Goal: Information Seeking & Learning: Learn about a topic

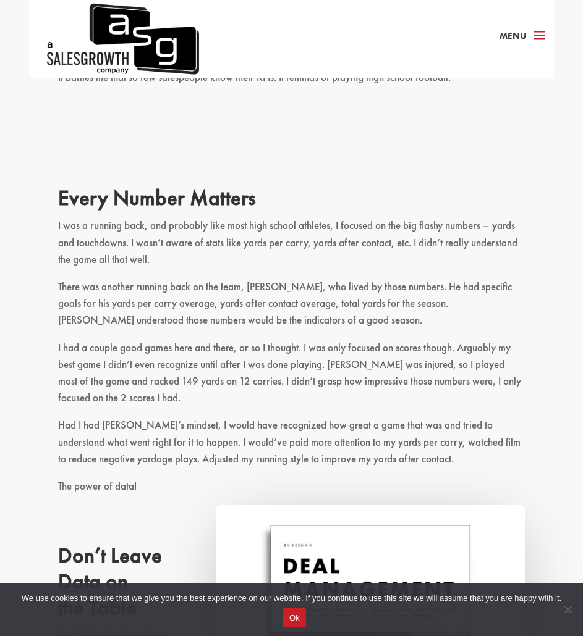
scroll to position [472, 0]
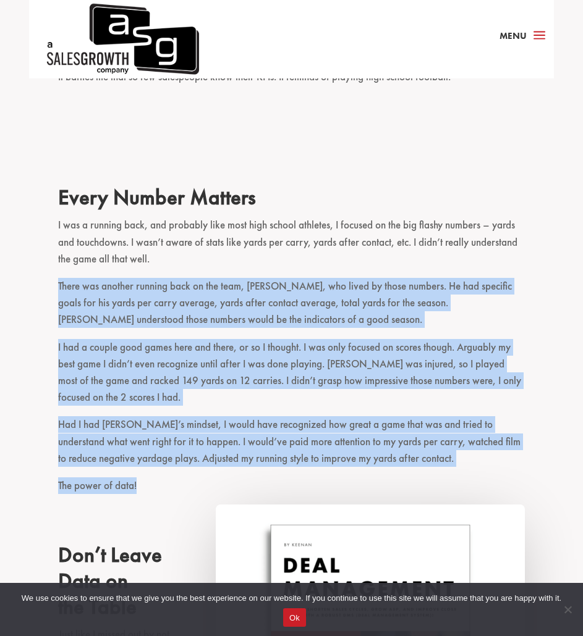
drag, startPoint x: 55, startPoint y: 287, endPoint x: 178, endPoint y: 496, distance: 242.4
click at [178, 496] on div "Salespeople are not leveraging their sales data. Don’t believe me? Off the top …" at bounding box center [291, 581] width 583 height 1327
click at [178, 496] on p "The power of data!" at bounding box center [291, 491] width 466 height 27
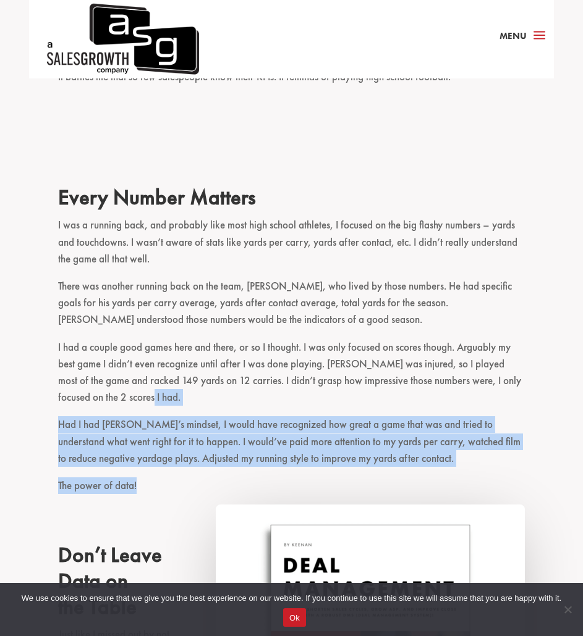
drag, startPoint x: 178, startPoint y: 496, endPoint x: 184, endPoint y: 406, distance: 90.4
click at [184, 406] on div "Salespeople are not leveraging their sales data. Don’t believe me? Off the top …" at bounding box center [291, 547] width 466 height 1223
click at [184, 406] on p "I had a couple good games here and there, or so I thought. I was only focused o…" at bounding box center [291, 378] width 466 height 78
drag, startPoint x: 184, startPoint y: 406, endPoint x: 184, endPoint y: 479, distance: 73.5
click at [184, 479] on div "Salespeople are not leveraging their sales data. Don’t believe me? Off the top …" at bounding box center [291, 547] width 466 height 1223
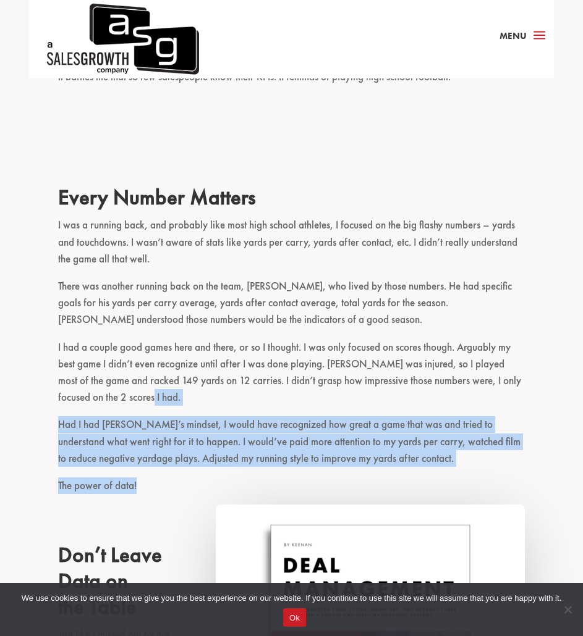
click at [184, 479] on p "The power of data!" at bounding box center [291, 491] width 466 height 27
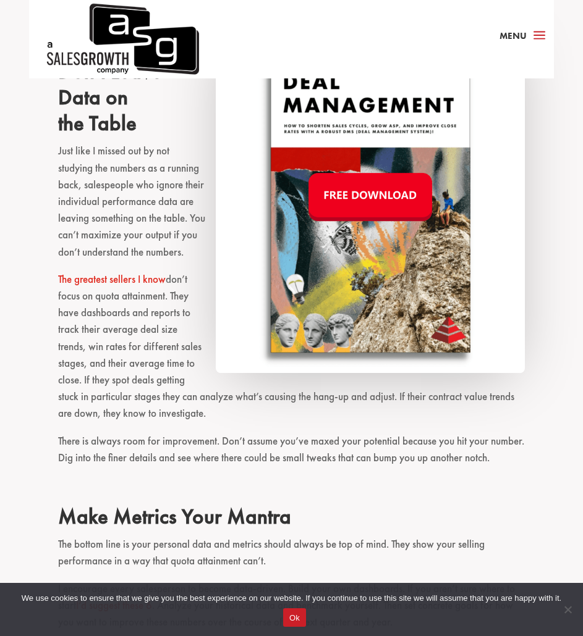
scroll to position [937, 0]
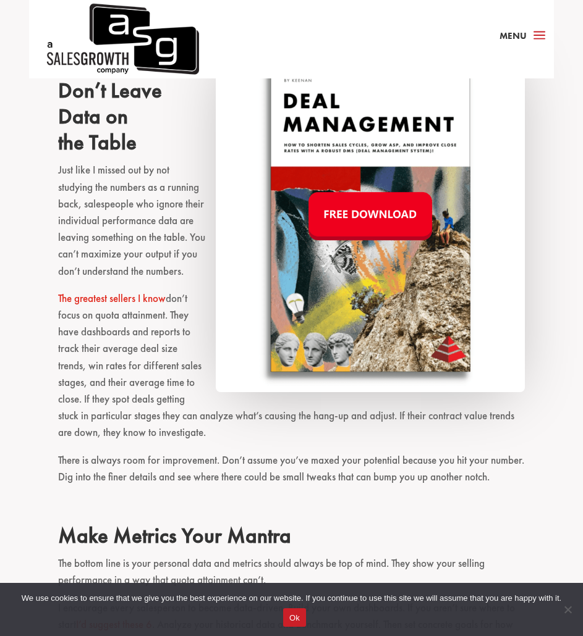
click at [135, 356] on p "The greatest sellers I know don’t focus on quota attainment. They have dashboar…" at bounding box center [291, 371] width 466 height 162
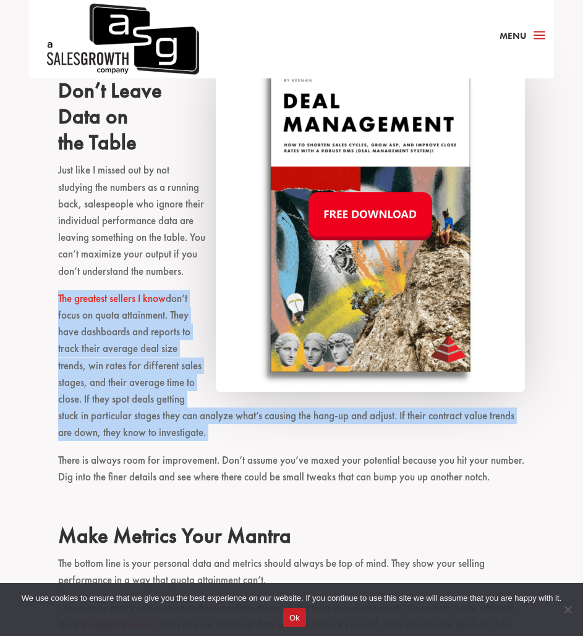
click at [135, 356] on p "The greatest sellers I know don’t focus on quota attainment. They have dashboar…" at bounding box center [291, 371] width 466 height 162
click at [112, 357] on p "The greatest sellers I know don’t focus on quota attainment. They have dashboar…" at bounding box center [291, 371] width 466 height 162
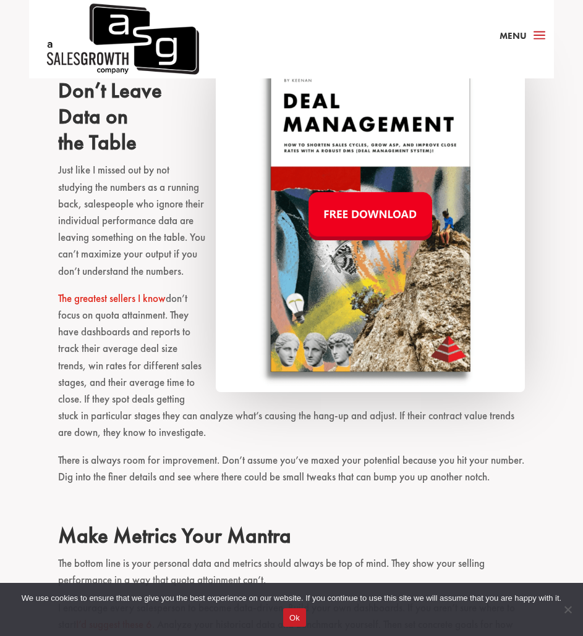
click at [117, 347] on p "The greatest sellers I know don’t focus on quota attainment. They have dashboar…" at bounding box center [291, 371] width 466 height 162
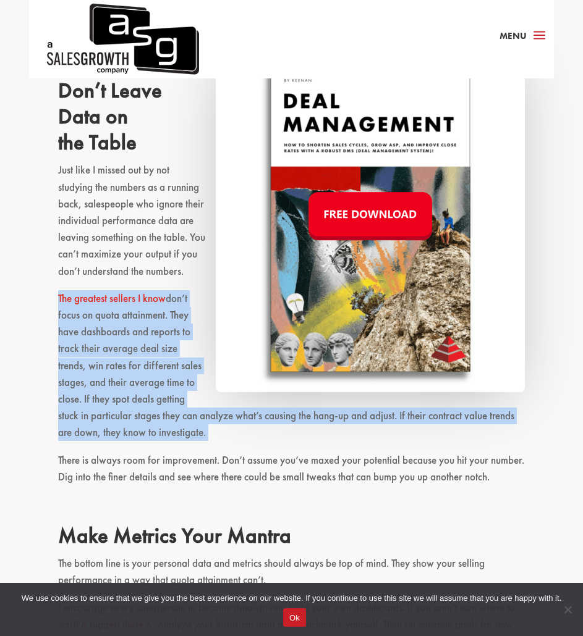
click at [117, 347] on p "The greatest sellers I know don’t focus on quota attainment. They have dashboar…" at bounding box center [291, 371] width 466 height 162
click at [82, 346] on p "The greatest sellers I know don’t focus on quota attainment. They have dashboar…" at bounding box center [291, 371] width 466 height 162
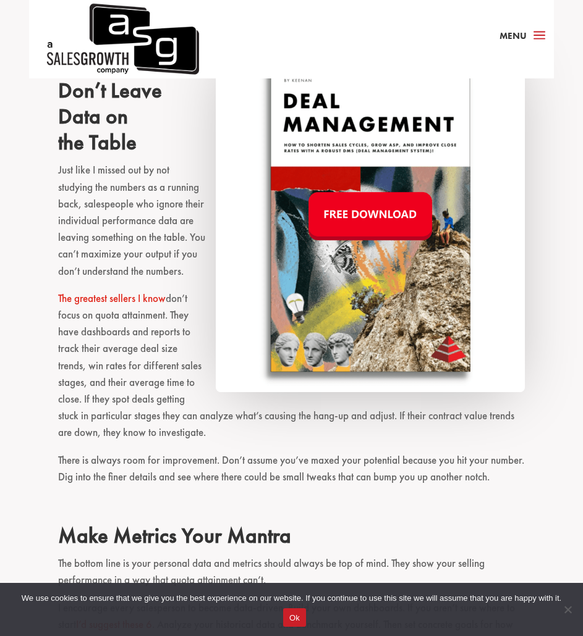
click at [82, 349] on p "The greatest sellers I know don’t focus on quota attainment. They have dashboar…" at bounding box center [291, 371] width 466 height 162
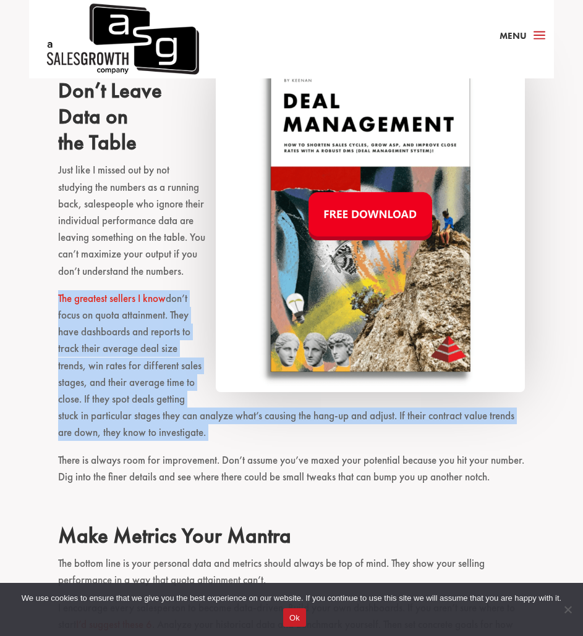
click at [82, 349] on p "The greatest sellers I know don’t focus on quota attainment. They have dashboar…" at bounding box center [291, 371] width 466 height 162
click at [70, 354] on p "The greatest sellers I know don’t focus on quota attainment. They have dashboar…" at bounding box center [291, 371] width 466 height 162
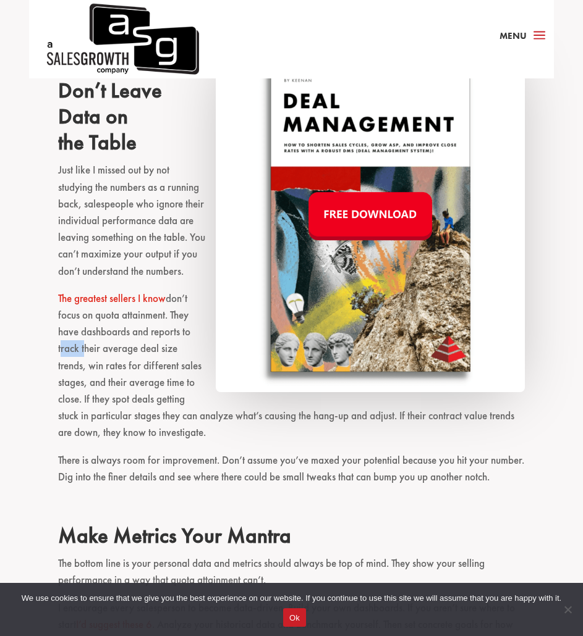
click at [70, 354] on p "The greatest sellers I know don’t focus on quota attainment. They have dashboar…" at bounding box center [291, 371] width 466 height 162
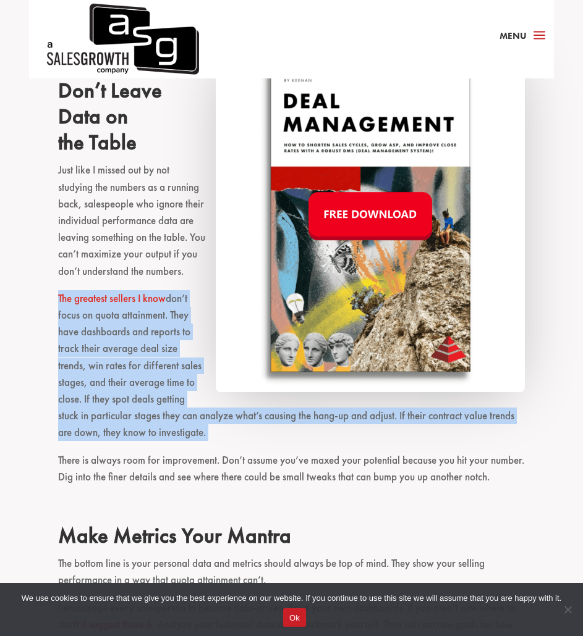
click at [70, 354] on p "The greatest sellers I know don’t focus on quota attainment. They have dashboar…" at bounding box center [291, 371] width 466 height 162
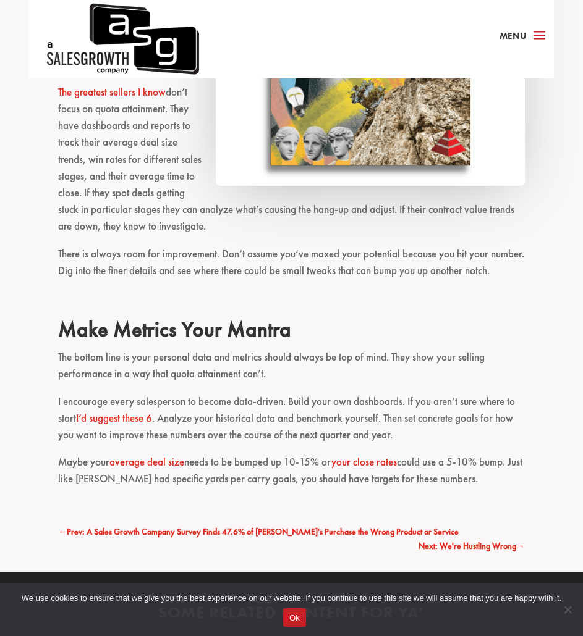
scroll to position [1143, 0]
click at [107, 230] on p "The greatest sellers I know don’t focus on quota attainment. They have dashboar…" at bounding box center [291, 166] width 466 height 162
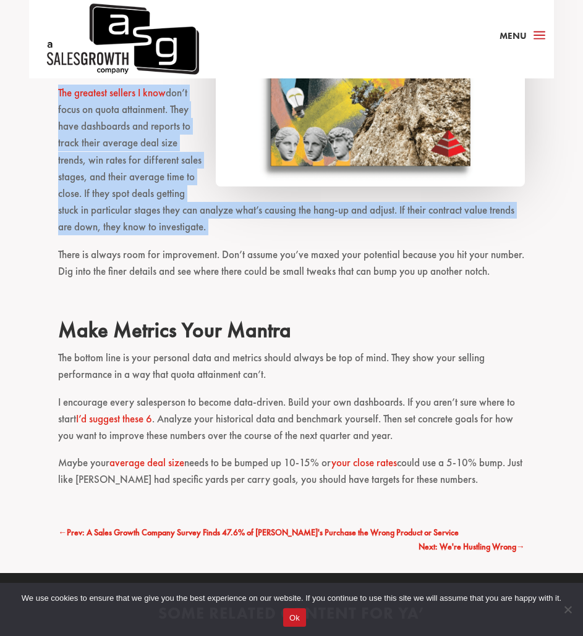
click at [107, 230] on p "The greatest sellers I know don’t focus on quota attainment. They have dashboar…" at bounding box center [291, 166] width 466 height 162
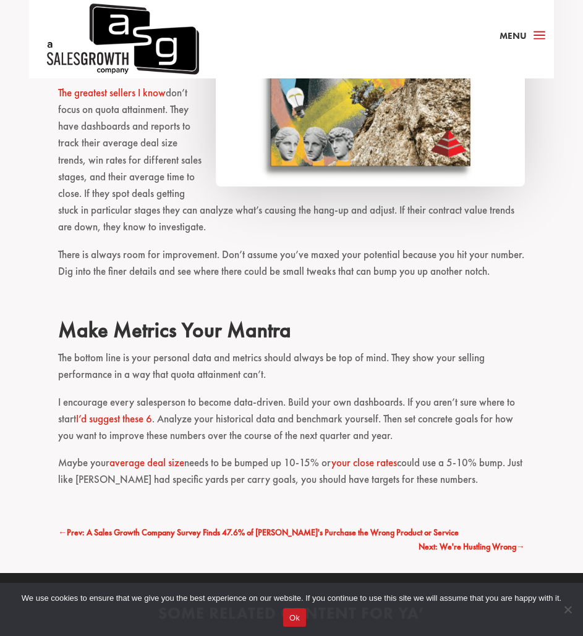
click at [176, 269] on p "There is always room for improvement. Don’t assume you’ve maxed your potential …" at bounding box center [291, 269] width 466 height 44
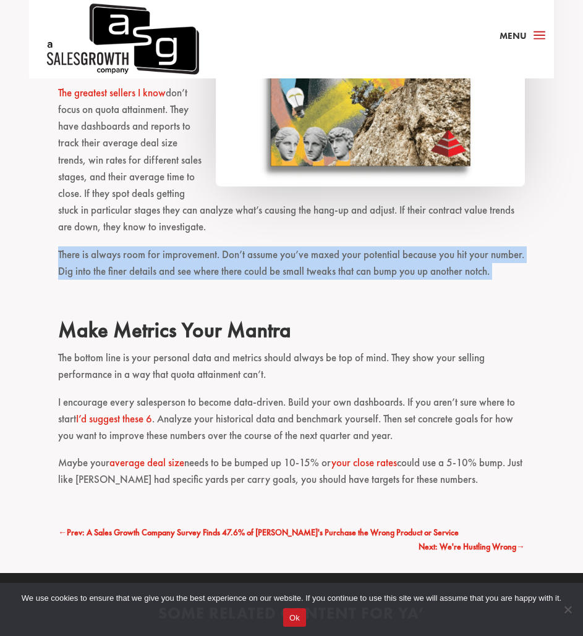
click at [176, 269] on p "There is always room for improvement. Don’t assume you’ve maxed your potential …" at bounding box center [291, 269] width 466 height 44
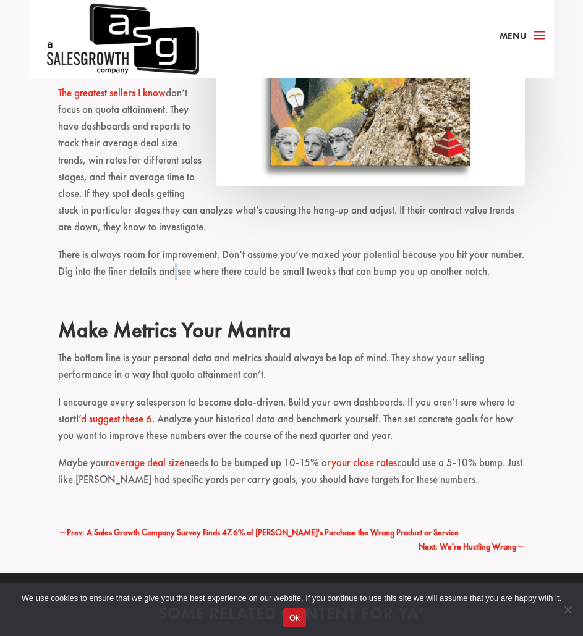
click at [176, 269] on p "There is always room for improvement. Don’t assume you’ve maxed your potential …" at bounding box center [291, 269] width 466 height 44
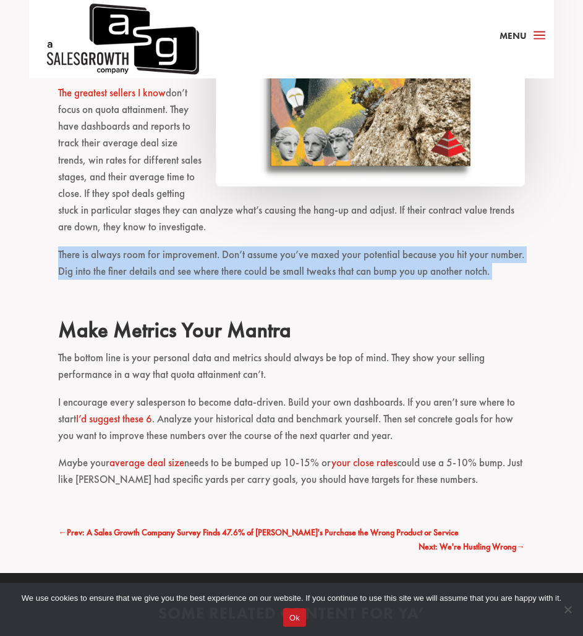
click at [176, 269] on p "There is always room for improvement. Don’t assume you’ve maxed your potential …" at bounding box center [291, 269] width 466 height 44
click at [137, 270] on p "There is always room for improvement. Don’t assume you’ve maxed your potential …" at bounding box center [291, 269] width 466 height 44
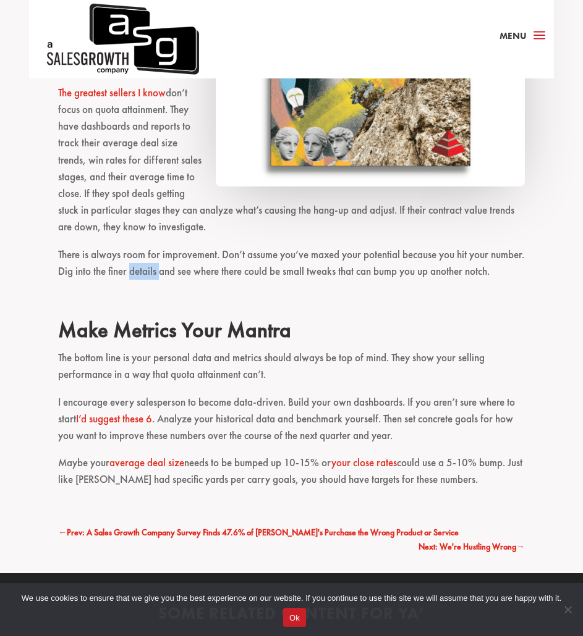
click at [137, 270] on p "There is always room for improvement. Don’t assume you’ve maxed your potential …" at bounding box center [291, 269] width 466 height 44
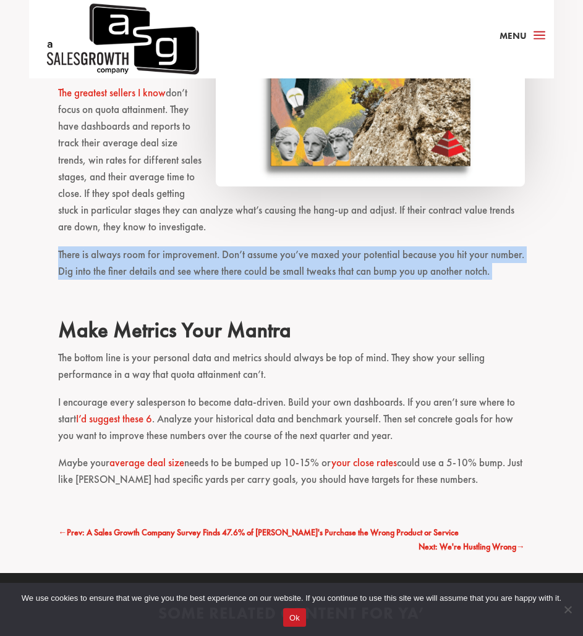
click at [137, 270] on p "There is always room for improvement. Don’t assume you’ve maxed your potential …" at bounding box center [291, 269] width 466 height 44
click at [111, 269] on p "There is always room for improvement. Don’t assume you’ve maxed your potential …" at bounding box center [291, 269] width 466 height 44
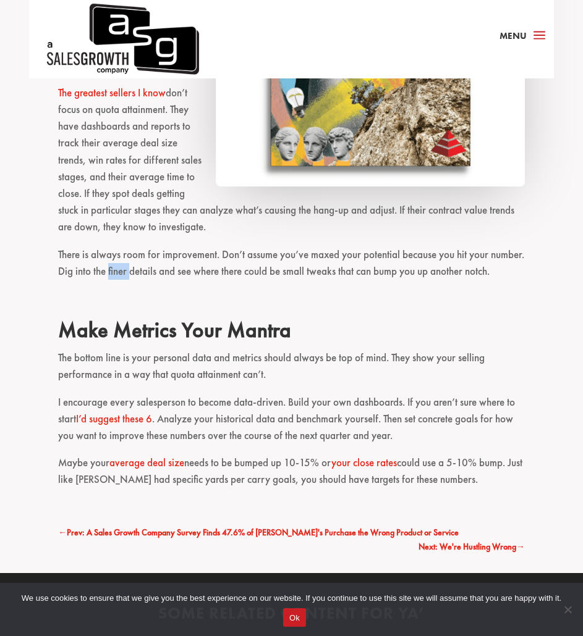
click at [111, 269] on p "There is always room for improvement. Don’t assume you’ve maxed your potential …" at bounding box center [291, 269] width 466 height 44
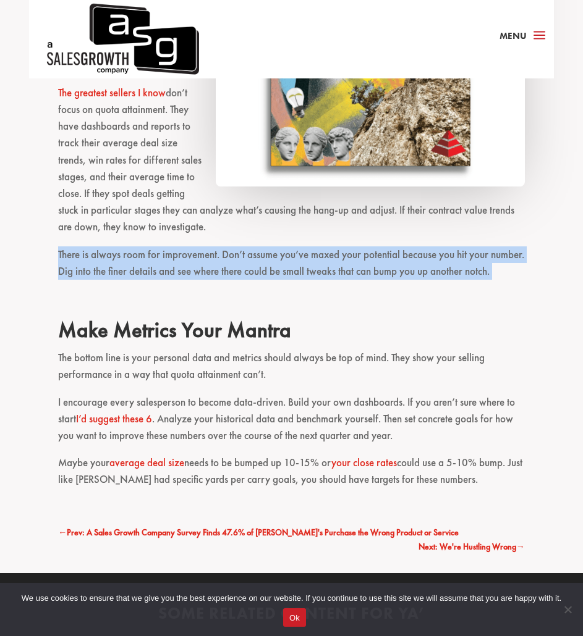
click at [111, 269] on p "There is always room for improvement. Don’t assume you’ve maxed your potential …" at bounding box center [291, 269] width 466 height 44
click at [151, 256] on p "There is always room for improvement. Don’t assume you’ve maxed your potential …" at bounding box center [291, 269] width 466 height 44
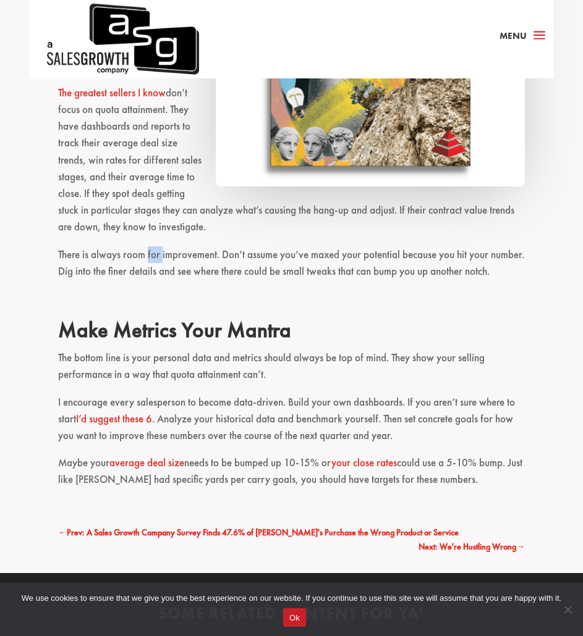
click at [151, 256] on p "There is always room for improvement. Don’t assume you’ve maxed your potential …" at bounding box center [291, 269] width 466 height 44
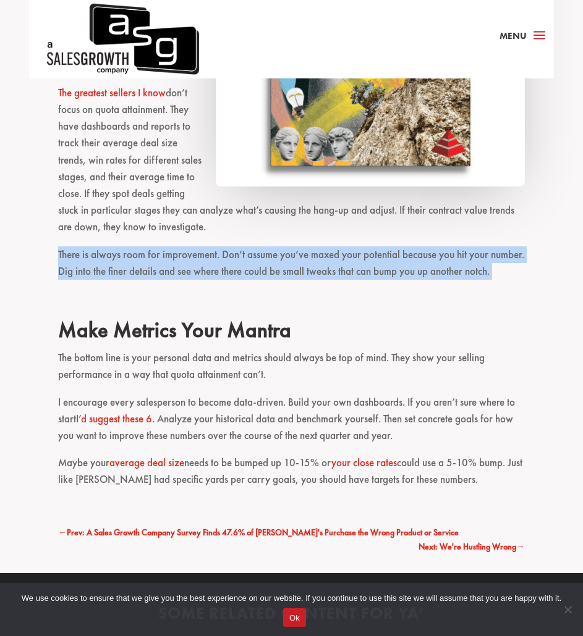
click at [151, 256] on p "There is always room for improvement. Don’t assume you’ve maxed your potential …" at bounding box center [291, 269] width 466 height 44
click at [126, 259] on p "There is always room for improvement. Don’t assume you’ve maxed your potential …" at bounding box center [291, 269] width 466 height 44
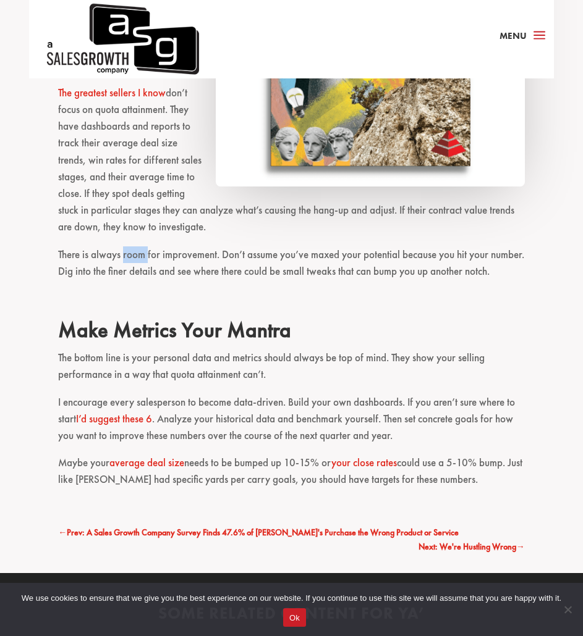
click at [126, 259] on p "There is always room for improvement. Don’t assume you’ve maxed your potential …" at bounding box center [291, 269] width 466 height 44
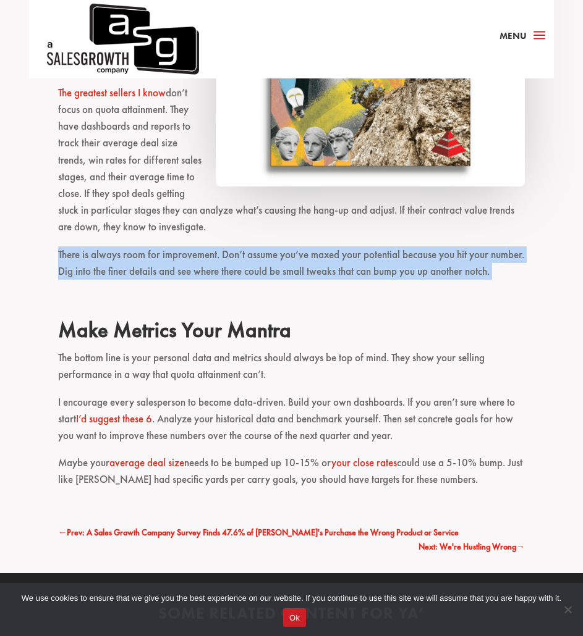
click at [126, 259] on p "There is always room for improvement. Don’t assume you’ve maxed your potential …" at bounding box center [291, 269] width 466 height 44
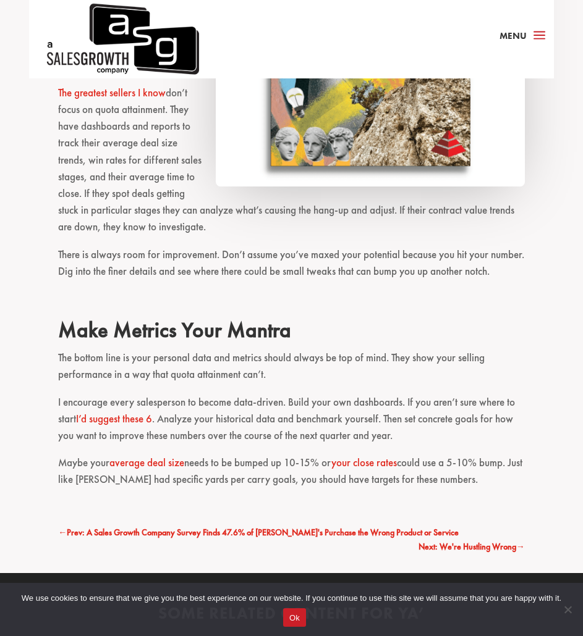
click at [109, 222] on p "The greatest sellers I know don’t focus on quota attainment. They have dashboar…" at bounding box center [291, 166] width 466 height 162
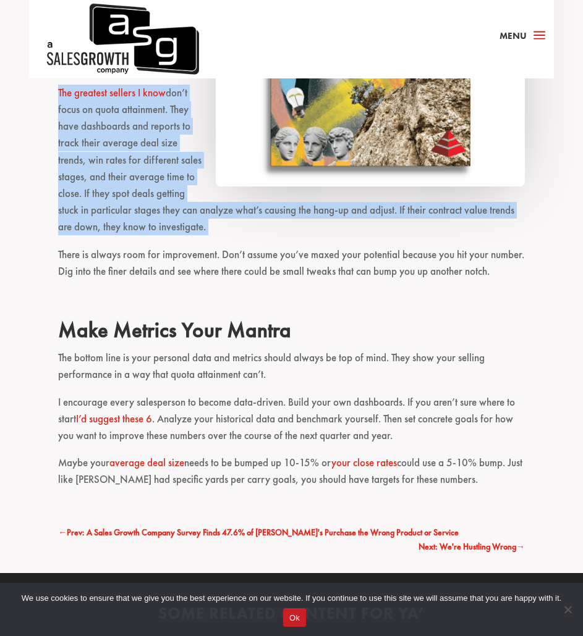
click at [109, 222] on p "The greatest sellers I know don’t focus on quota attainment. They have dashboar…" at bounding box center [291, 166] width 466 height 162
click at [163, 225] on p "The greatest sellers I know don’t focus on quota attainment. They have dashboar…" at bounding box center [291, 166] width 466 height 162
drag, startPoint x: 244, startPoint y: 232, endPoint x: 56, endPoint y: 97, distance: 231.7
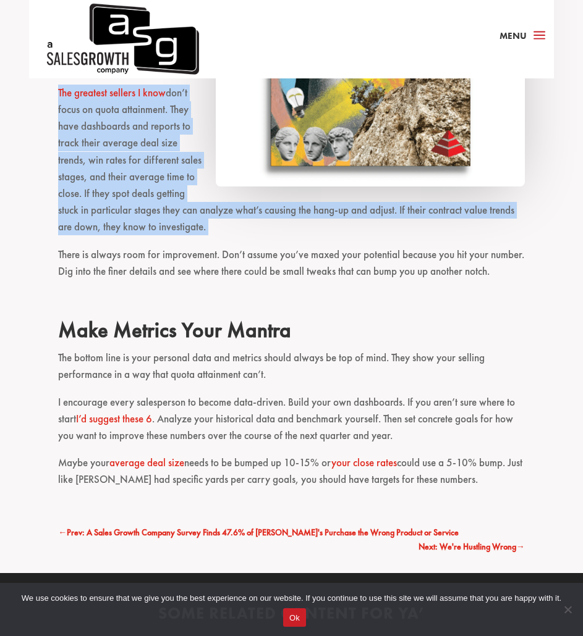
drag, startPoint x: 56, startPoint y: 97, endPoint x: 221, endPoint y: 227, distance: 210.3
click at [221, 227] on p "The greatest sellers I know don’t focus on quota attainment. They have dashboar…" at bounding box center [291, 166] width 466 height 162
drag, startPoint x: 221, startPoint y: 227, endPoint x: 41, endPoint y: 83, distance: 230.7
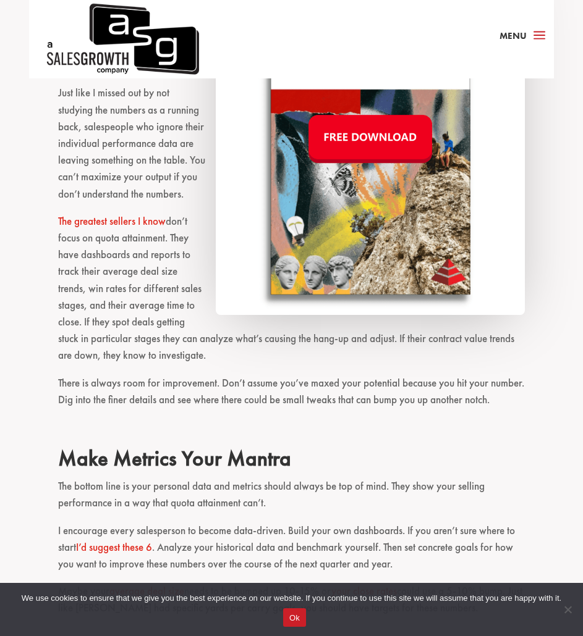
scroll to position [1013, 0]
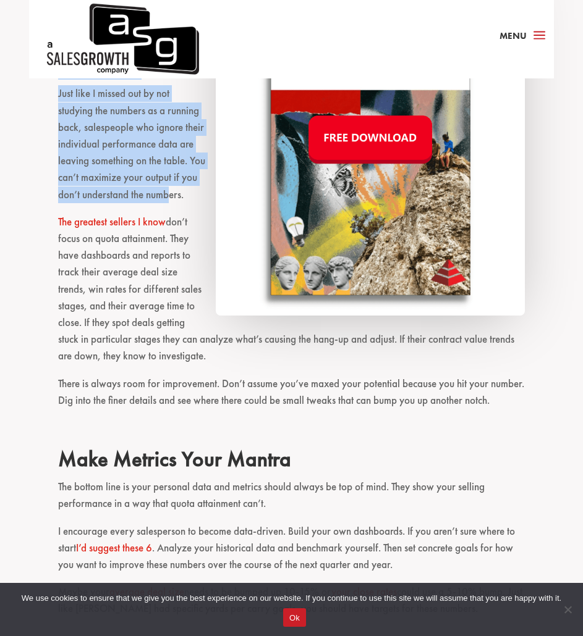
drag, startPoint x: 41, startPoint y: 83, endPoint x: 188, endPoint y: 206, distance: 192.1
click at [188, 206] on div "Salespeople are not leveraging their sales data. Don’t believe me? Off the top …" at bounding box center [291, 40] width 583 height 1327
click at [188, 206] on p "Just like I missed out by not studying the numbers as a running back, salespeop…" at bounding box center [291, 149] width 466 height 128
drag, startPoint x: 211, startPoint y: 201, endPoint x: 51, endPoint y: 99, distance: 189.8
click at [51, 99] on div "Salespeople are not leveraging their sales data. Don’t believe me? Off the top …" at bounding box center [291, 40] width 583 height 1327
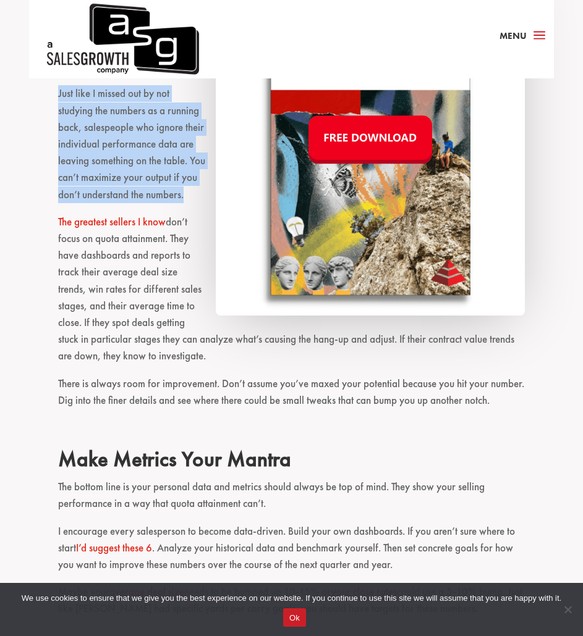
click at [51, 99] on div "Salespeople are not leveraging their sales data. Don’t believe me? Off the top …" at bounding box center [291, 40] width 583 height 1327
drag, startPoint x: 50, startPoint y: 99, endPoint x: 205, endPoint y: 195, distance: 182.3
click at [205, 195] on div "Salespeople are not leveraging their sales data. Don’t believe me? Off the top …" at bounding box center [291, 40] width 583 height 1327
click at [205, 195] on p "Just like I missed out by not studying the numbers as a running back, salespeop…" at bounding box center [291, 149] width 466 height 128
drag, startPoint x: 205, startPoint y: 195, endPoint x: 51, endPoint y: 90, distance: 186.5
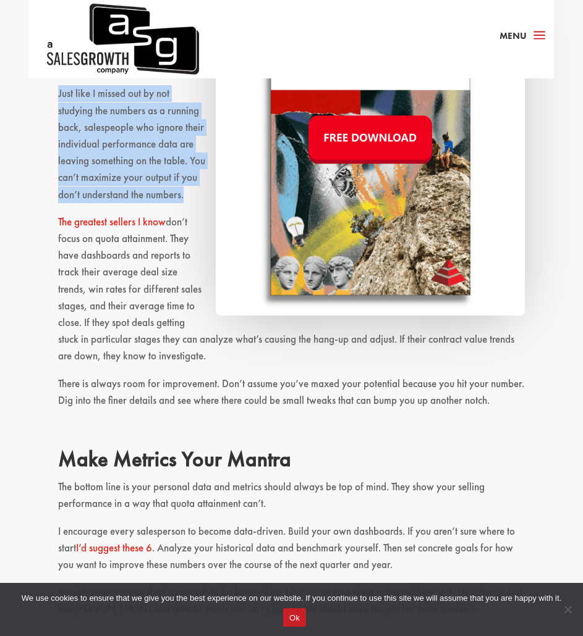
click at [51, 90] on div "Salespeople are not leveraging their sales data. Don’t believe me? Off the top …" at bounding box center [291, 40] width 583 height 1327
drag, startPoint x: 51, startPoint y: 90, endPoint x: 205, endPoint y: 203, distance: 190.6
click at [205, 203] on div "Salespeople are not leveraging their sales data. Don’t believe me? Off the top …" at bounding box center [291, 40] width 583 height 1327
click at [205, 203] on p "Just like I missed out by not studying the numbers as a running back, salespeop…" at bounding box center [291, 149] width 466 height 128
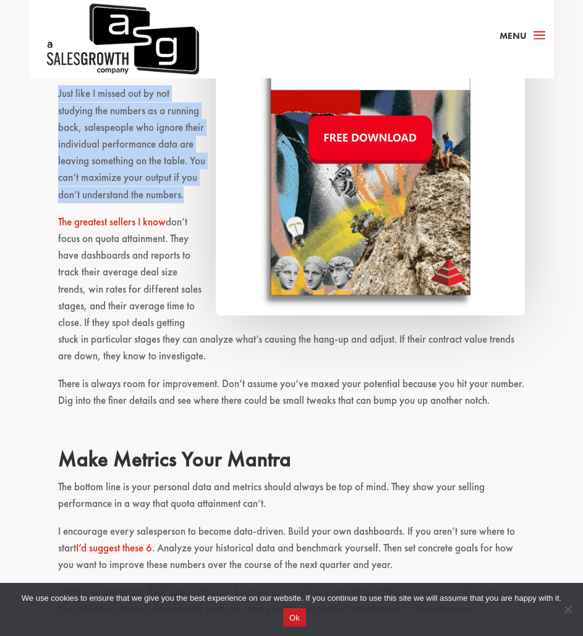
drag, startPoint x: 205, startPoint y: 203, endPoint x: 46, endPoint y: 101, distance: 188.4
click at [46, 101] on div "Salespeople are not leveraging their sales data. Don’t believe me? Off the top …" at bounding box center [291, 40] width 583 height 1327
drag, startPoint x: 46, startPoint y: 104, endPoint x: 209, endPoint y: 200, distance: 189.7
click at [209, 200] on div "Salespeople are not leveraging their sales data. Don’t believe me? Off the top …" at bounding box center [291, 40] width 583 height 1327
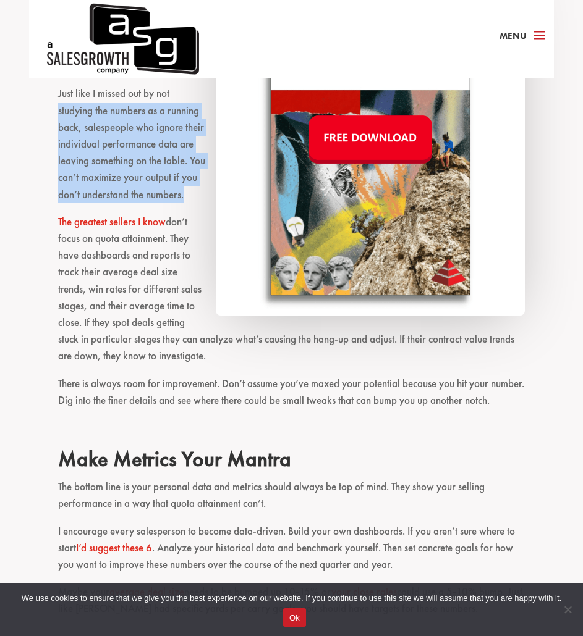
click at [209, 200] on p "Just like I missed out by not studying the numbers as a running back, salespeop…" at bounding box center [291, 149] width 466 height 128
drag, startPoint x: 209, startPoint y: 200, endPoint x: 56, endPoint y: 84, distance: 192.4
click at [56, 84] on div "Salespeople are not leveraging their sales data. Don’t believe me? Off the top …" at bounding box center [291, 40] width 583 height 1327
click at [56, 85] on div "Salespeople are not leveraging their sales data. Don’t believe me? Off the top …" at bounding box center [291, 40] width 583 height 1327
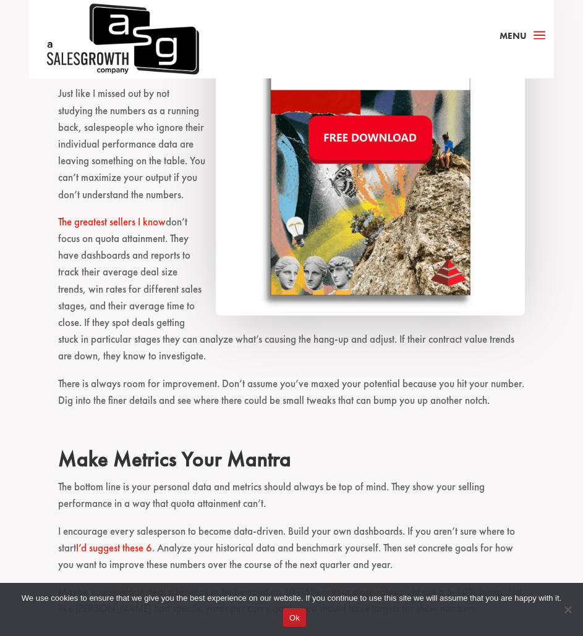
scroll to position [1239, 0]
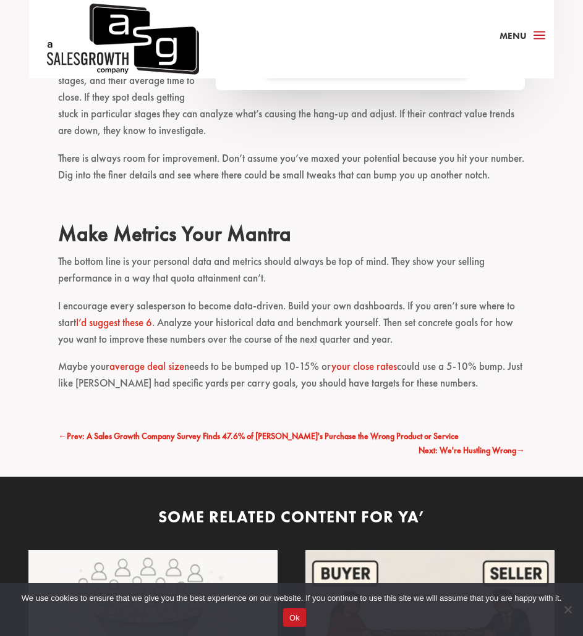
click at [237, 318] on p "I encourage every salesperson to become data-driven. Build your own dashboards.…" at bounding box center [291, 328] width 466 height 61
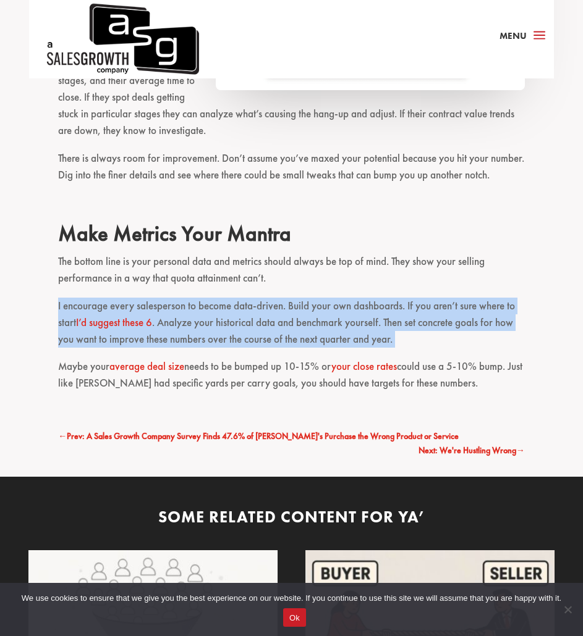
click at [237, 318] on p "I encourage every salesperson to become data-driven. Build your own dashboards.…" at bounding box center [291, 328] width 466 height 61
click at [221, 318] on p "I encourage every salesperson to become data-driven. Build your own dashboards.…" at bounding box center [291, 328] width 466 height 61
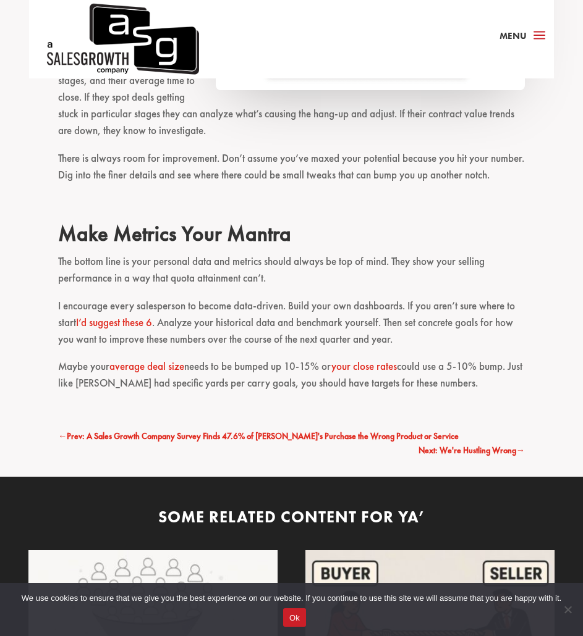
click at [248, 327] on p "I encourage every salesperson to become data-driven. Build your own dashboards.…" at bounding box center [291, 328] width 466 height 61
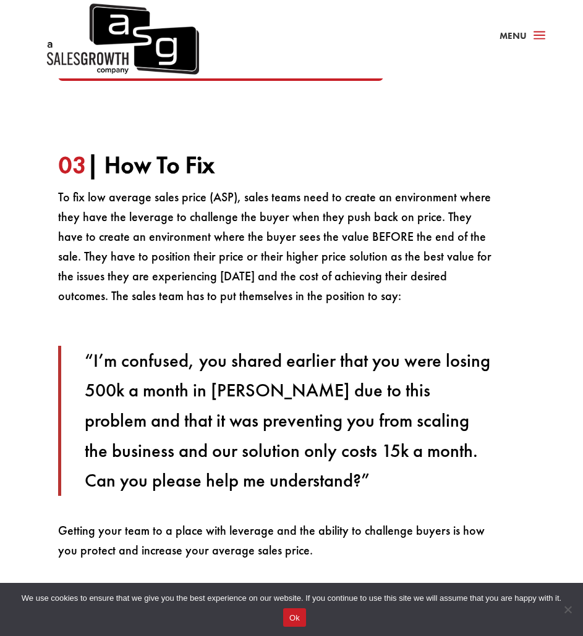
scroll to position [1646, 0]
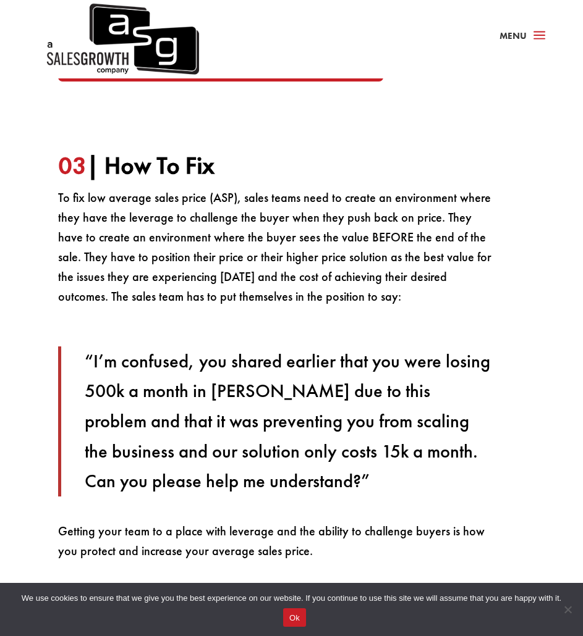
click at [260, 255] on p "To fix low average sales price (ASP), sales teams need to create an environment…" at bounding box center [276, 253] width 437 height 131
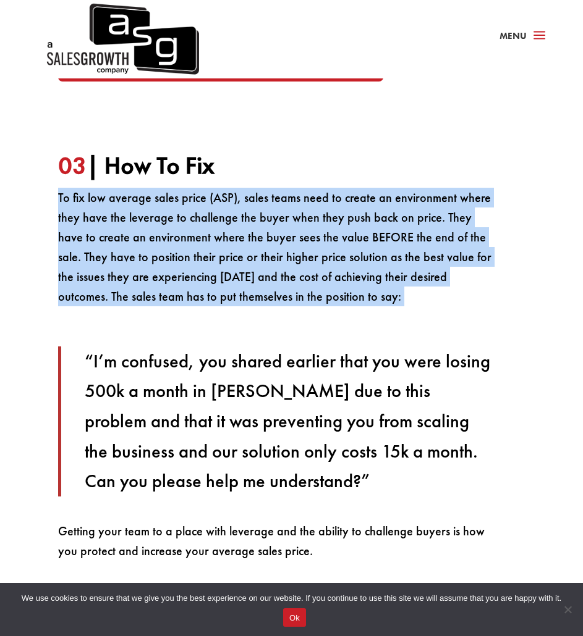
click at [260, 255] on p "To fix low average sales price (ASP), sales teams need to create an environment…" at bounding box center [276, 253] width 437 height 131
click at [235, 252] on p "To fix low average sales price (ASP), sales teams need to create an environment…" at bounding box center [276, 253] width 437 height 131
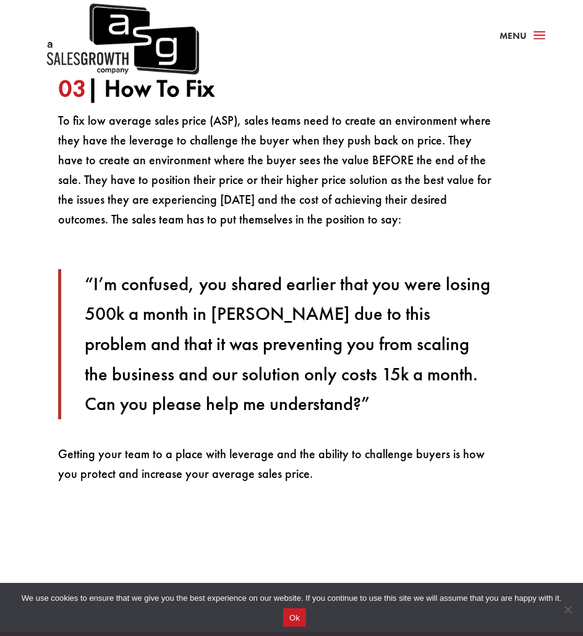
scroll to position [1698, 0]
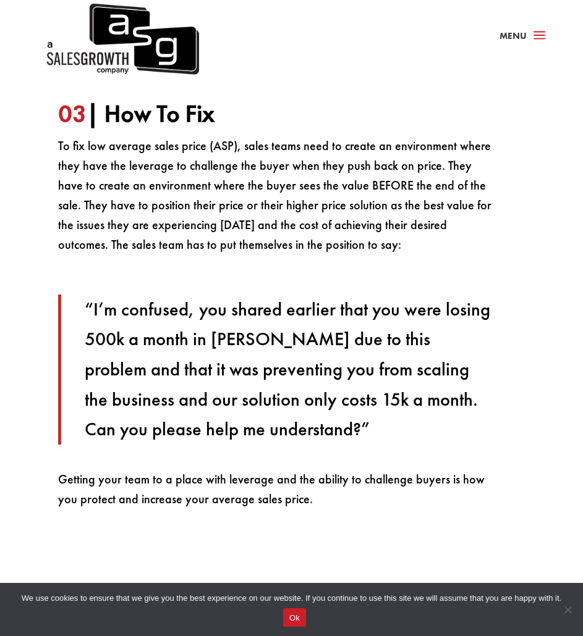
click at [235, 252] on p "To fix low average sales price (ASP), sales teams need to create an environment…" at bounding box center [276, 201] width 437 height 131
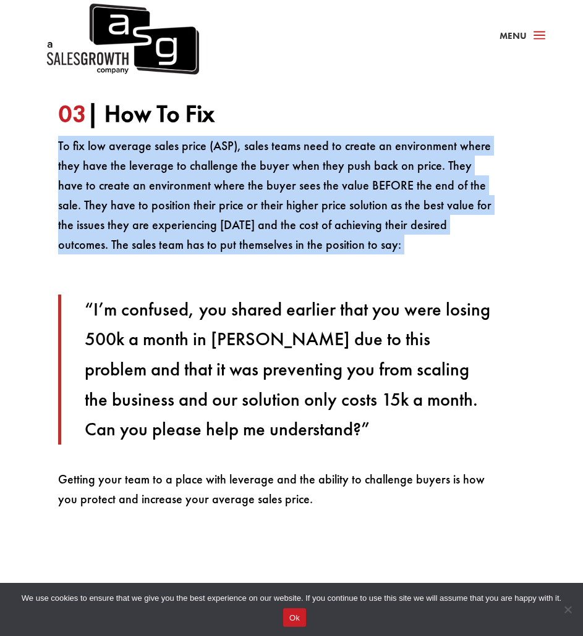
click at [235, 252] on p "To fix low average sales price (ASP), sales teams need to create an environment…" at bounding box center [276, 201] width 437 height 131
click at [183, 225] on p "To fix low average sales price (ASP), sales teams need to create an environment…" at bounding box center [276, 201] width 437 height 131
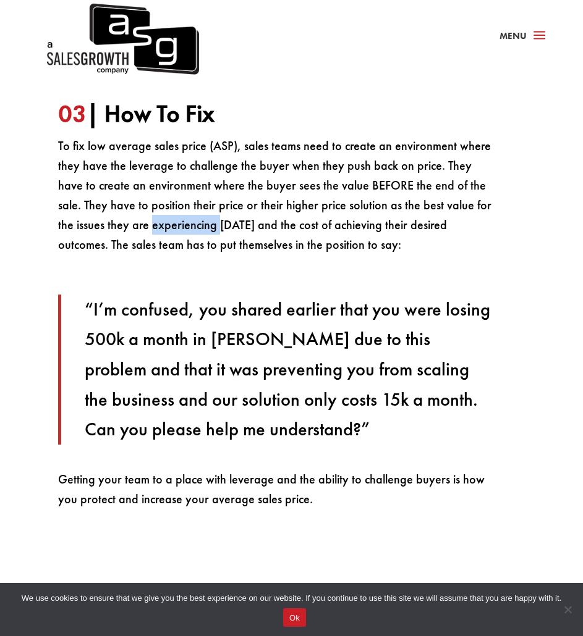
click at [183, 225] on p "To fix low average sales price (ASP), sales teams need to create an environment…" at bounding box center [276, 201] width 437 height 131
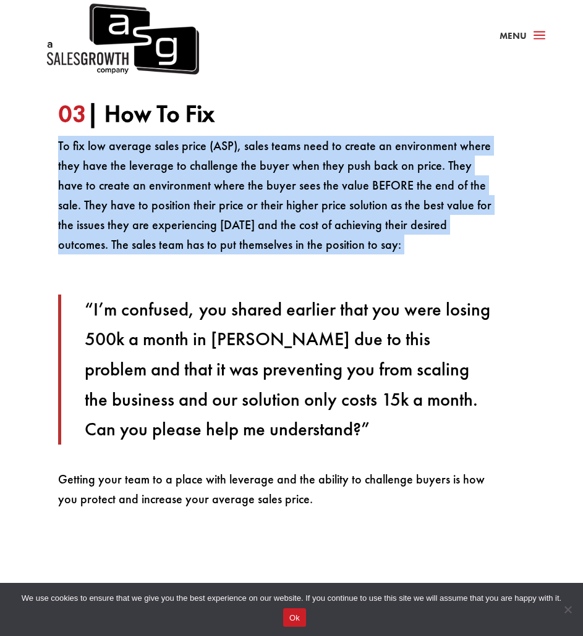
click at [183, 225] on p "To fix low average sales price (ASP), sales teams need to create an environment…" at bounding box center [276, 201] width 437 height 131
click at [141, 221] on p "To fix low average sales price (ASP), sales teams need to create an environment…" at bounding box center [276, 201] width 437 height 131
